Goal: Obtain resource: Obtain resource

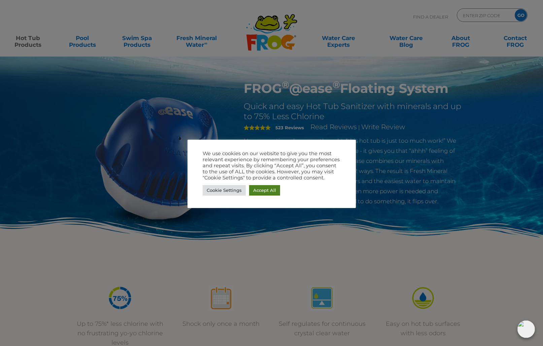
click at [267, 191] on link "Accept All" at bounding box center [264, 190] width 31 height 10
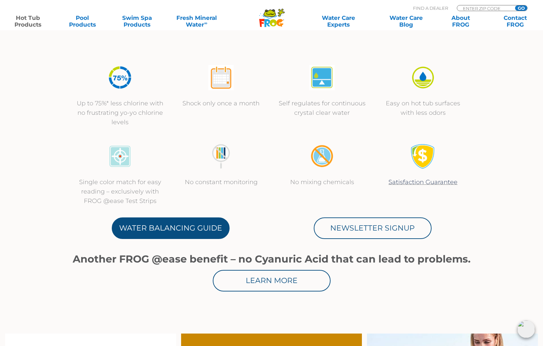
scroll to position [232, 0]
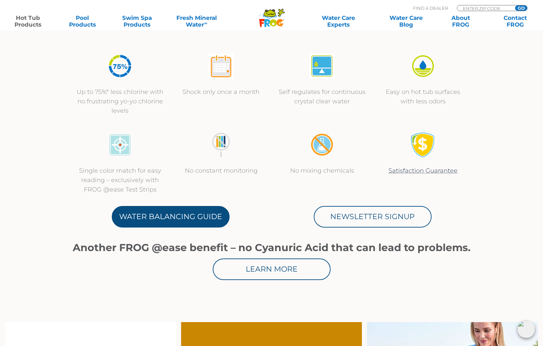
click at [185, 213] on link "Water Balancing Guide" at bounding box center [171, 217] width 118 height 22
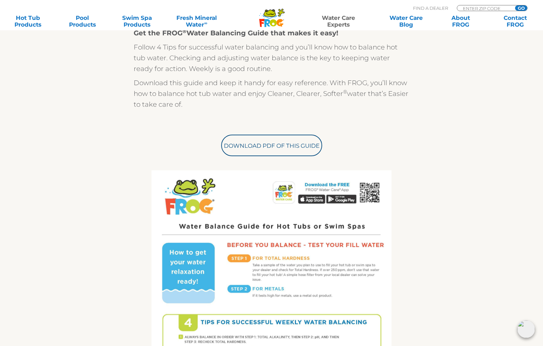
scroll to position [191, 0]
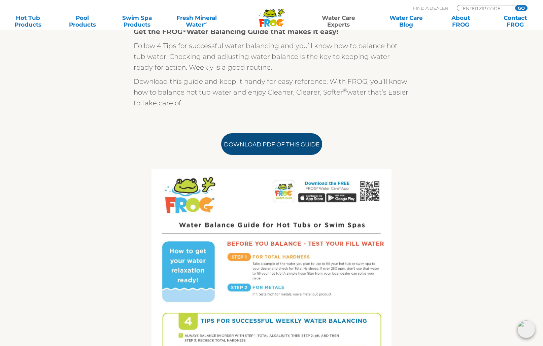
click at [271, 145] on link "Download PDF of this Guide" at bounding box center [271, 144] width 101 height 22
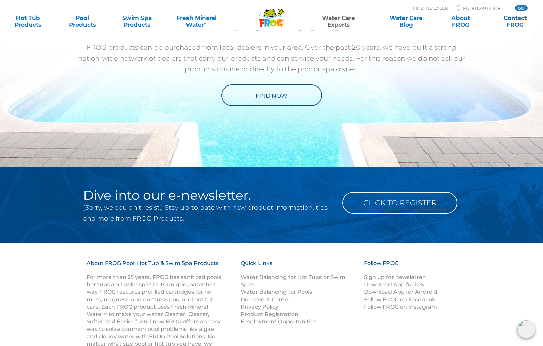
scroll to position [786, 0]
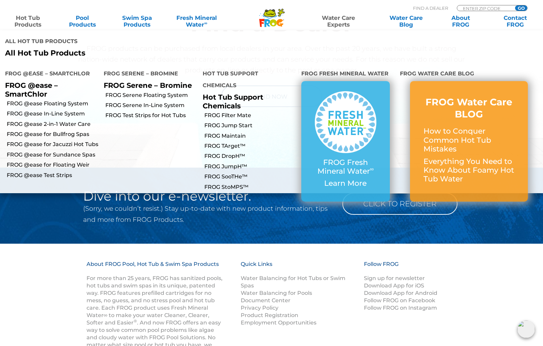
click at [31, 22] on link "Hot Tub Products" at bounding box center [28, 20] width 42 height 13
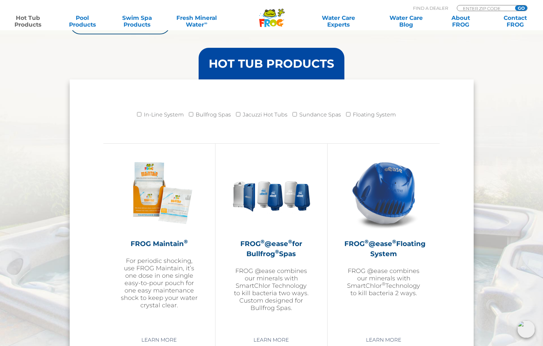
scroll to position [645, 0]
click at [385, 215] on img at bounding box center [384, 193] width 78 height 78
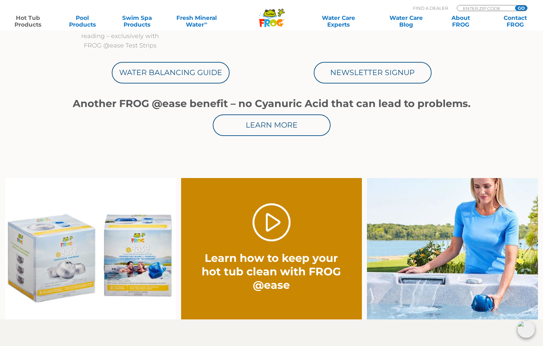
scroll to position [380, 0]
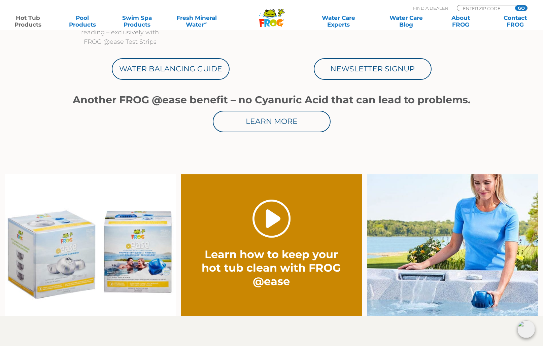
click at [275, 228] on link "." at bounding box center [272, 219] width 38 height 38
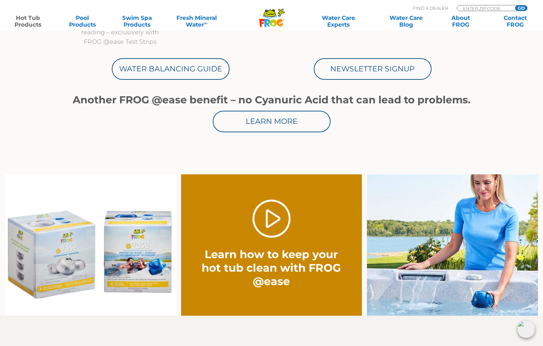
click at [144, 258] on img at bounding box center [90, 244] width 171 height 141
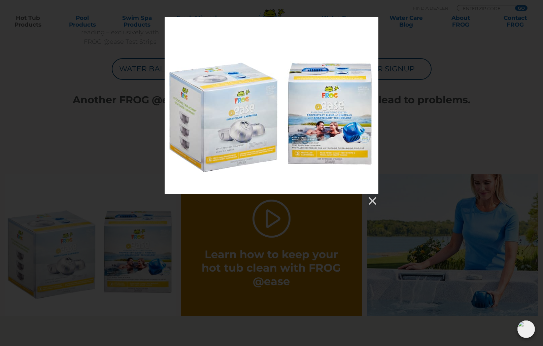
click at [336, 151] on div at bounding box center [272, 105] width 214 height 177
click at [374, 200] on link at bounding box center [372, 201] width 10 height 10
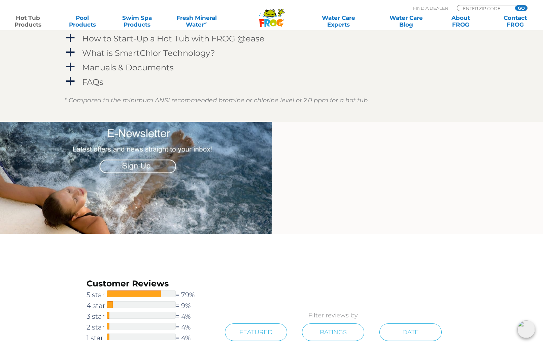
scroll to position [783, 0]
